Goal: Complete application form: Complete application form

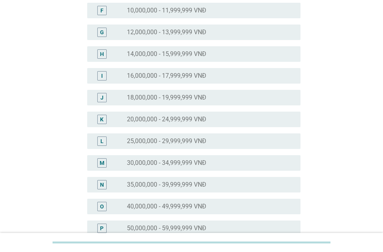
scroll to position [259, 0]
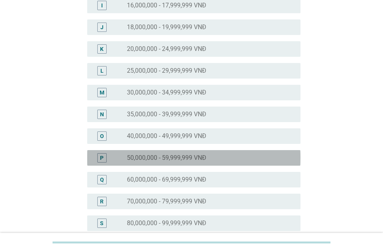
click at [194, 161] on label "50,000,000 - 59,999,999 VNĐ" at bounding box center [166, 158] width 79 height 8
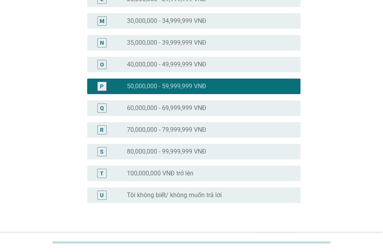
scroll to position [382, 0]
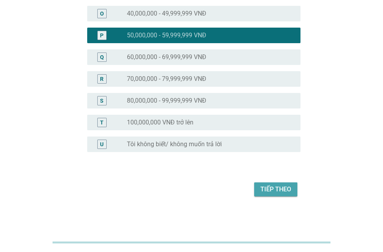
click at [262, 195] on button "Tiếp theo" at bounding box center [275, 189] width 43 height 14
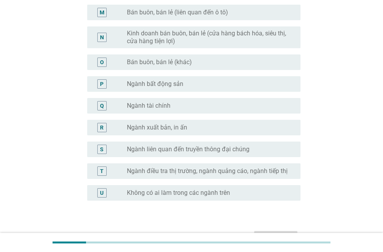
scroll to position [427, 0]
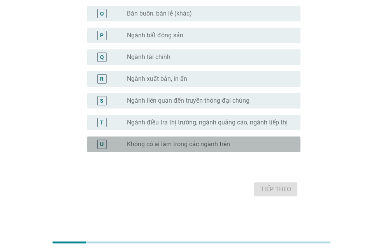
click at [193, 146] on label "Không có ai làm trong các ngành trên" at bounding box center [178, 144] width 103 height 8
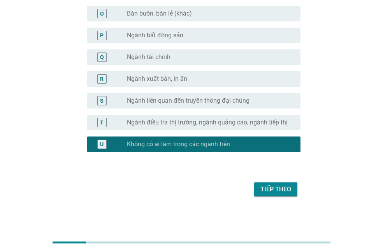
click at [267, 192] on div "Tiếp theo" at bounding box center [275, 189] width 31 height 9
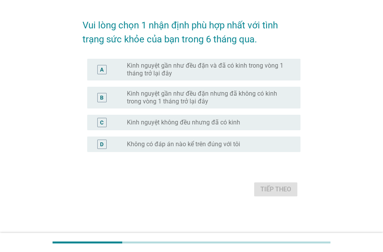
scroll to position [0, 0]
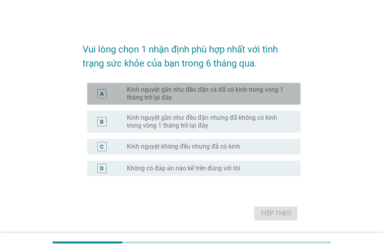
click at [217, 96] on label "Kinh nguyệt gần như đều đặn và đã có kinh trong vòng 1 tháng trở lại đây" at bounding box center [207, 94] width 161 height 16
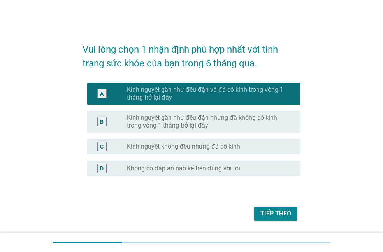
click at [290, 211] on div "Tiếp theo" at bounding box center [275, 213] width 31 height 9
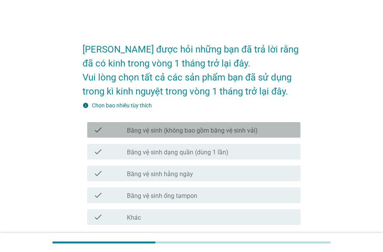
click at [220, 130] on label "Băng vệ sinh (không bao gồm băng vệ sinh vải)" at bounding box center [192, 131] width 131 height 8
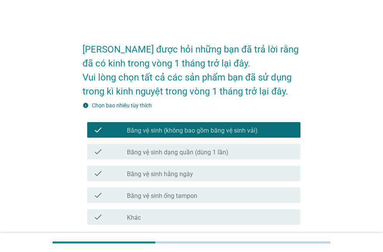
click at [225, 153] on label "Băng vệ sinh dạng quần (dùng 1 lần)" at bounding box center [177, 153] width 101 height 8
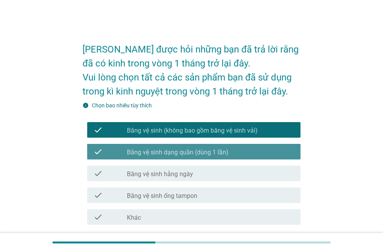
click at [227, 166] on div "check check_box_outline_blank Băng vệ sinh hằng ngày" at bounding box center [193, 174] width 213 height 16
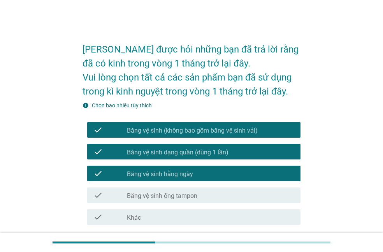
click at [233, 194] on div "check_box_outline_blank Băng vệ sinh ống tampon" at bounding box center [210, 195] width 167 height 9
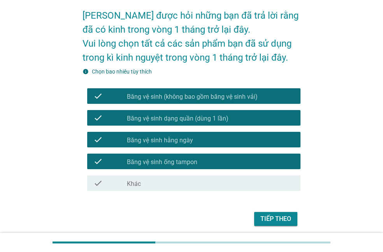
scroll to position [63, 0]
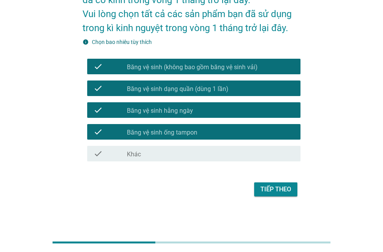
click at [278, 188] on div "Tiếp theo" at bounding box center [275, 189] width 31 height 9
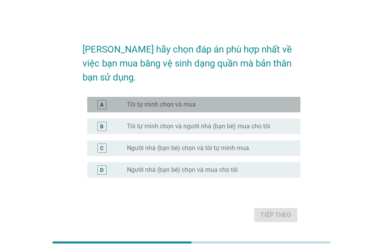
click at [172, 101] on label "Tôi tự mình chọn và mua" at bounding box center [161, 105] width 69 height 8
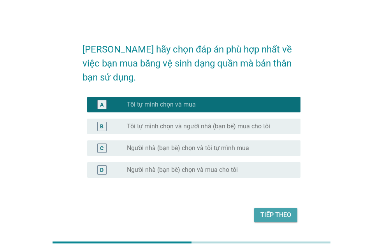
click at [258, 208] on button "Tiếp theo" at bounding box center [275, 215] width 43 height 14
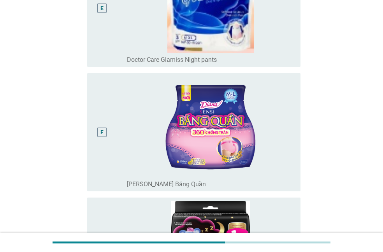
scroll to position [778, 0]
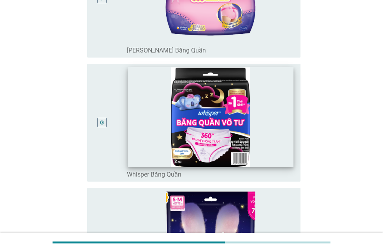
click at [272, 142] on img at bounding box center [211, 117] width 166 height 100
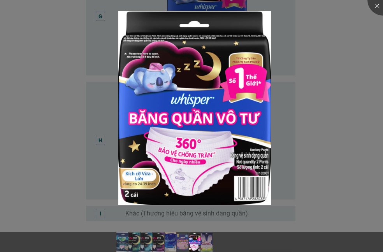
scroll to position [934, 0]
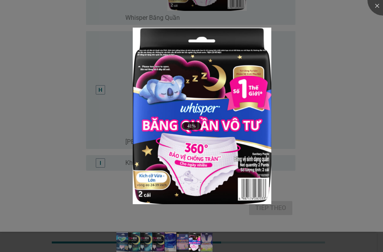
click at [341, 176] on div at bounding box center [191, 126] width 383 height 252
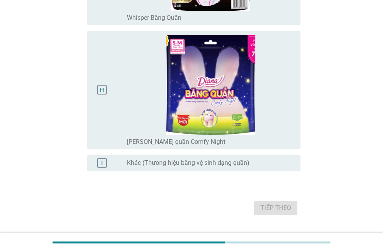
click at [102, 89] on div "H" at bounding box center [102, 90] width 4 height 8
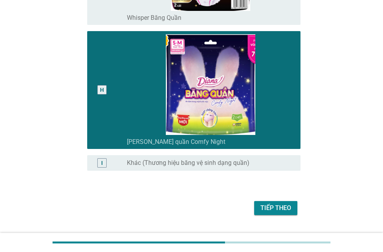
click at [288, 205] on div "Tiếp theo" at bounding box center [275, 207] width 31 height 9
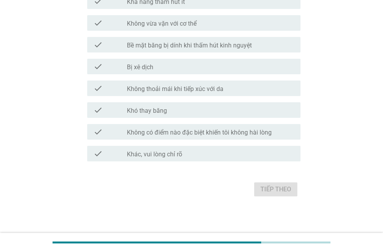
scroll to position [0, 0]
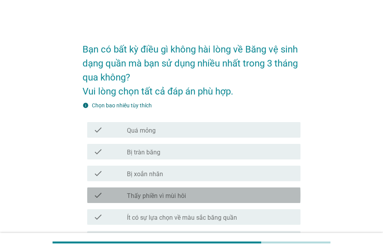
click at [196, 196] on div "check_box_outline_blank Thấy phiền vì mùi hôi" at bounding box center [210, 195] width 167 height 9
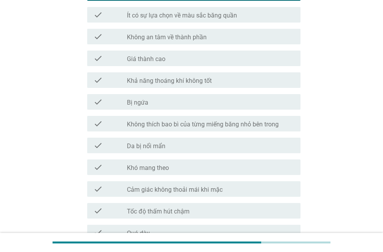
scroll to position [207, 0]
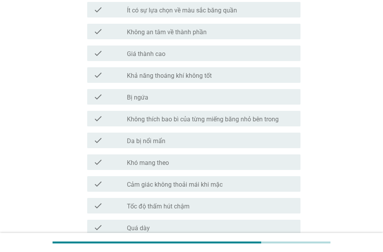
click at [203, 100] on div "check_box_outline_blank Bị ngứa" at bounding box center [210, 96] width 167 height 9
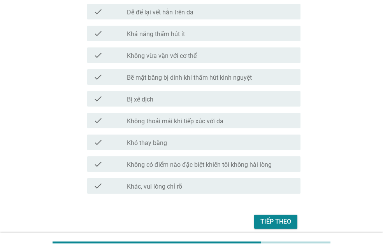
scroll to position [630, 0]
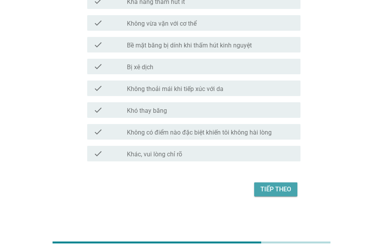
click at [282, 195] on button "Tiếp theo" at bounding box center [275, 189] width 43 height 14
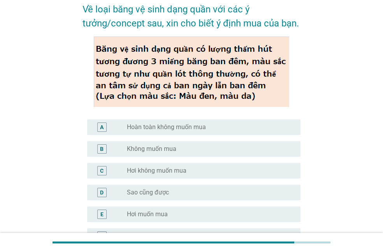
scroll to position [104, 0]
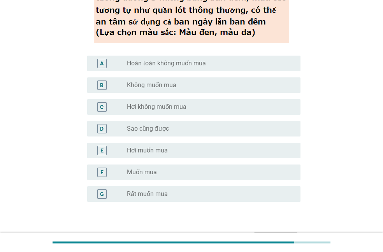
click at [211, 149] on div "radio_button_unchecked Hơi muốn mua" at bounding box center [207, 151] width 161 height 8
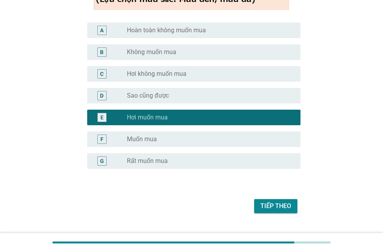
scroll to position [154, 0]
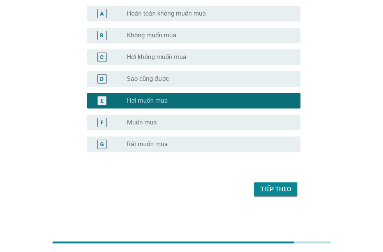
click at [262, 192] on div "Tiếp theo" at bounding box center [275, 189] width 31 height 9
